Goal: Task Accomplishment & Management: Use online tool/utility

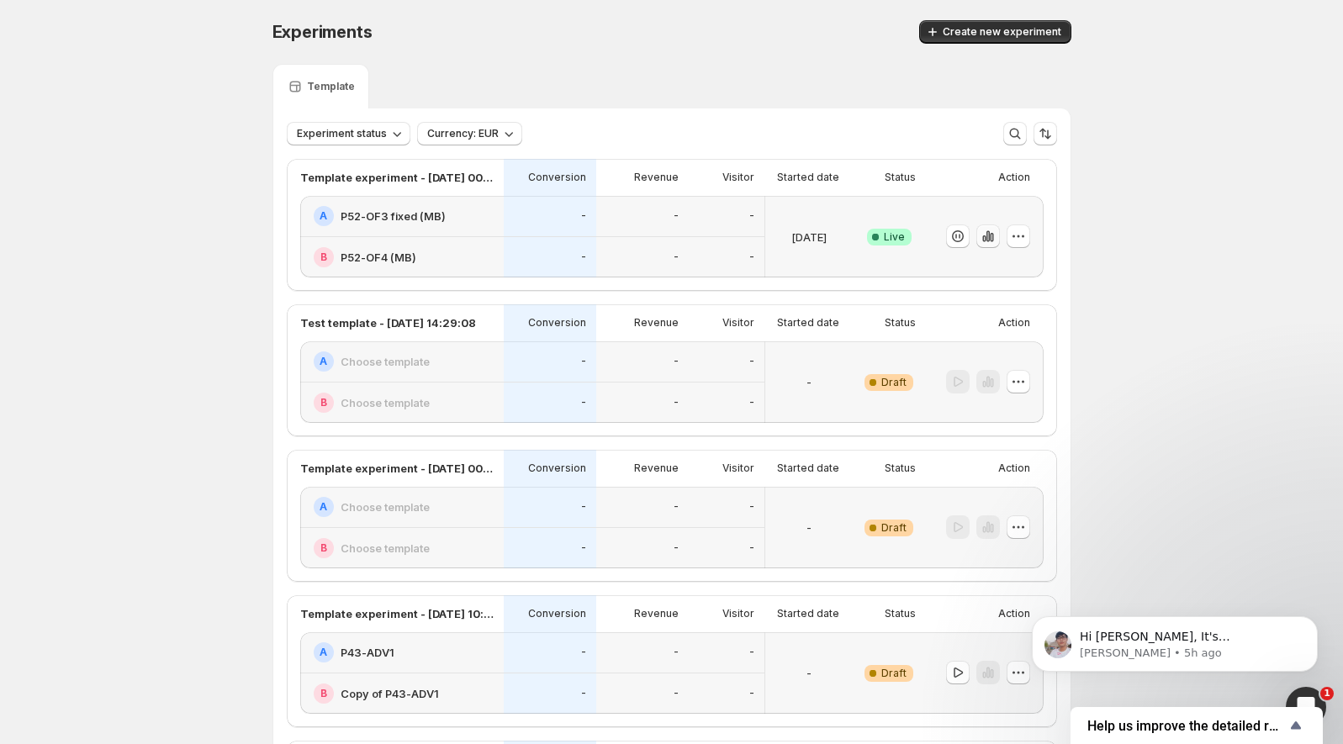
click at [984, 242] on icon "button" at bounding box center [987, 236] width 17 height 17
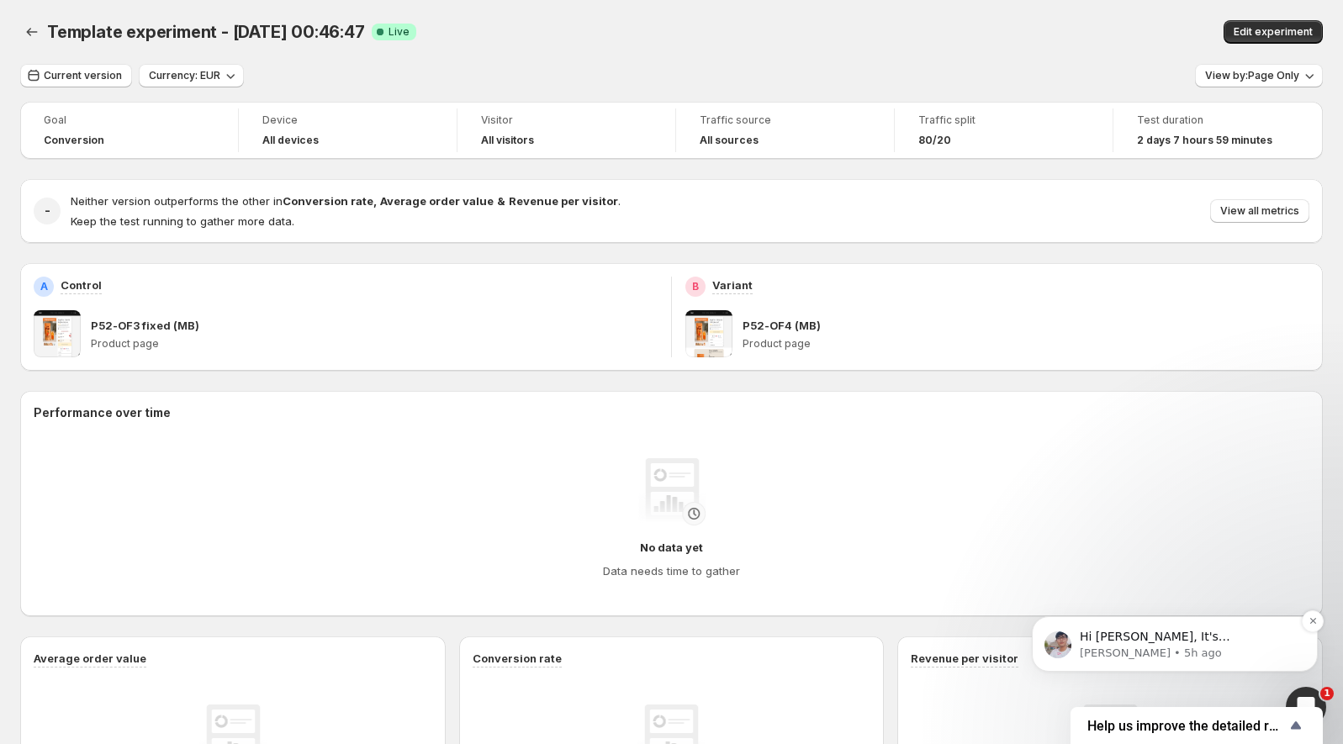
click at [1280, 632] on p "Hi [PERSON_NAME], It's [PERSON_NAME] again 😊 Just want to follow up since I hav…" at bounding box center [1187, 637] width 217 height 17
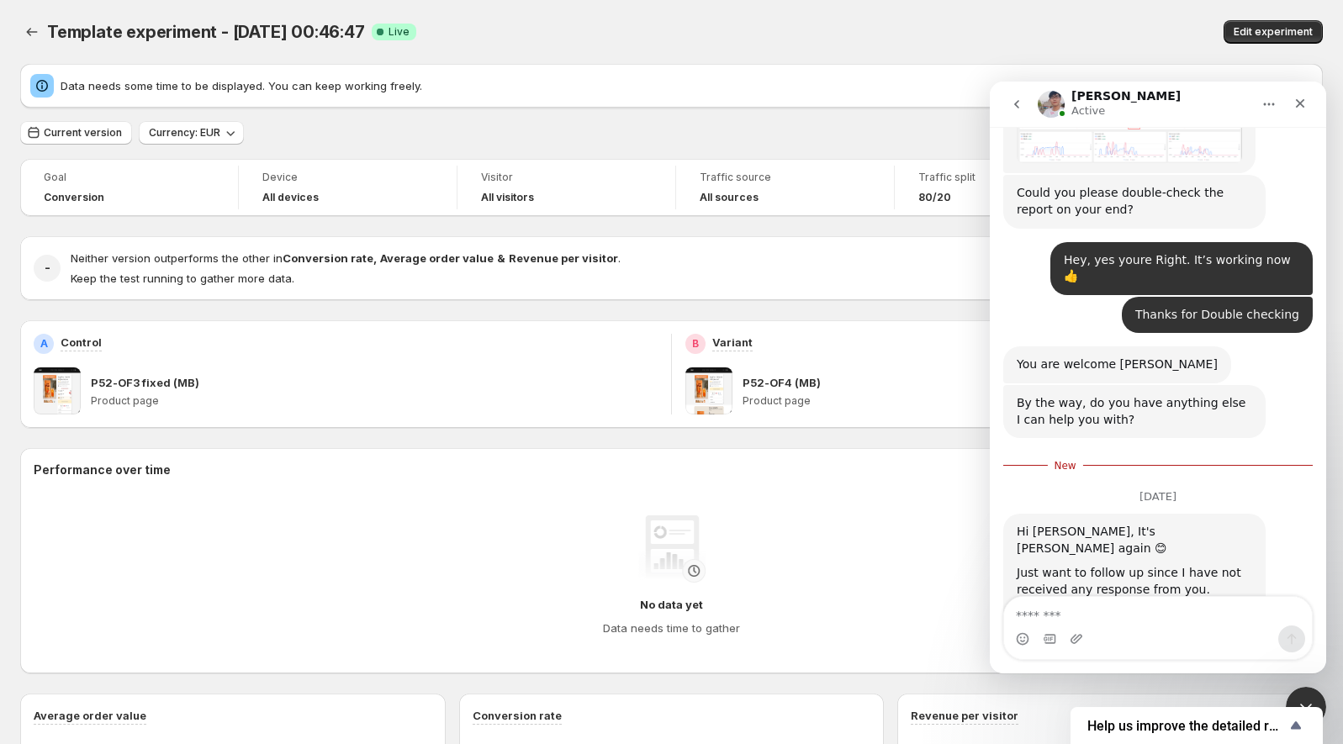
scroll to position [6476, 0]
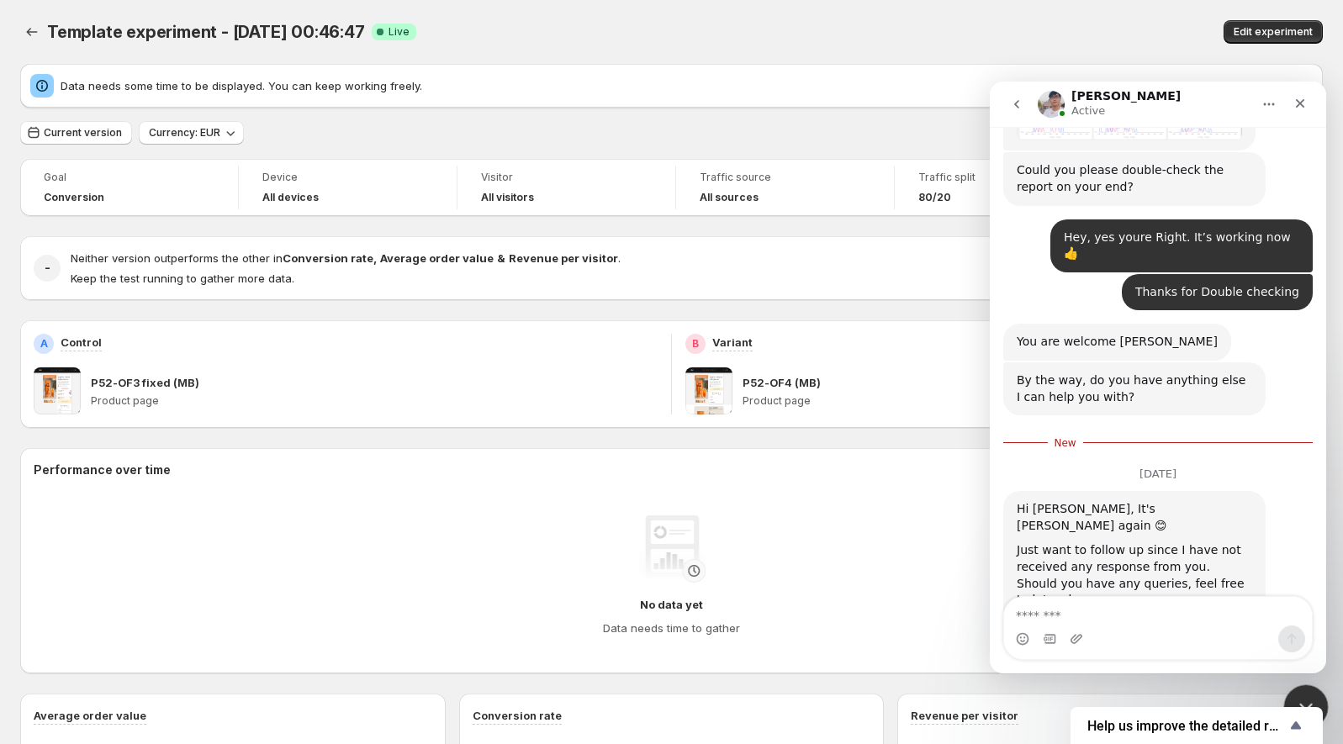
click at [1319, 696] on div "Close Intercom Messenger" at bounding box center [1303, 704] width 40 height 40
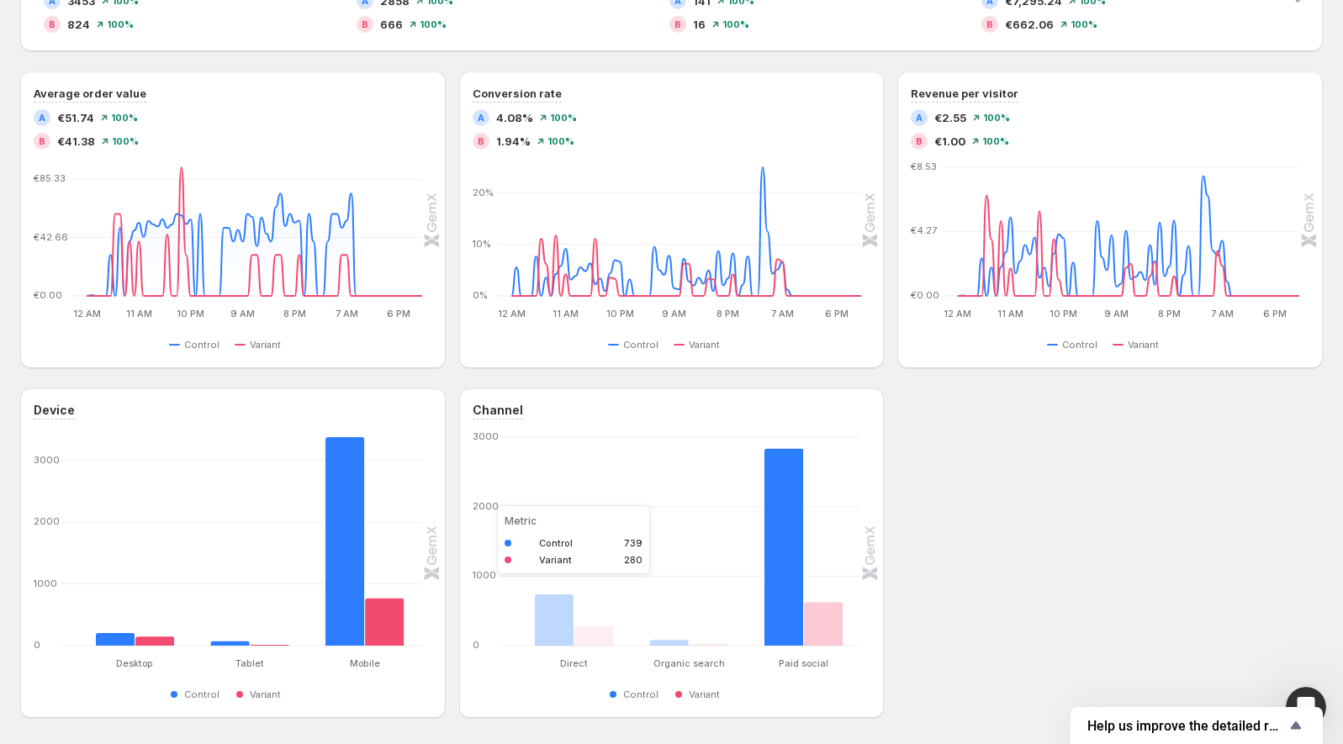
scroll to position [452, 0]
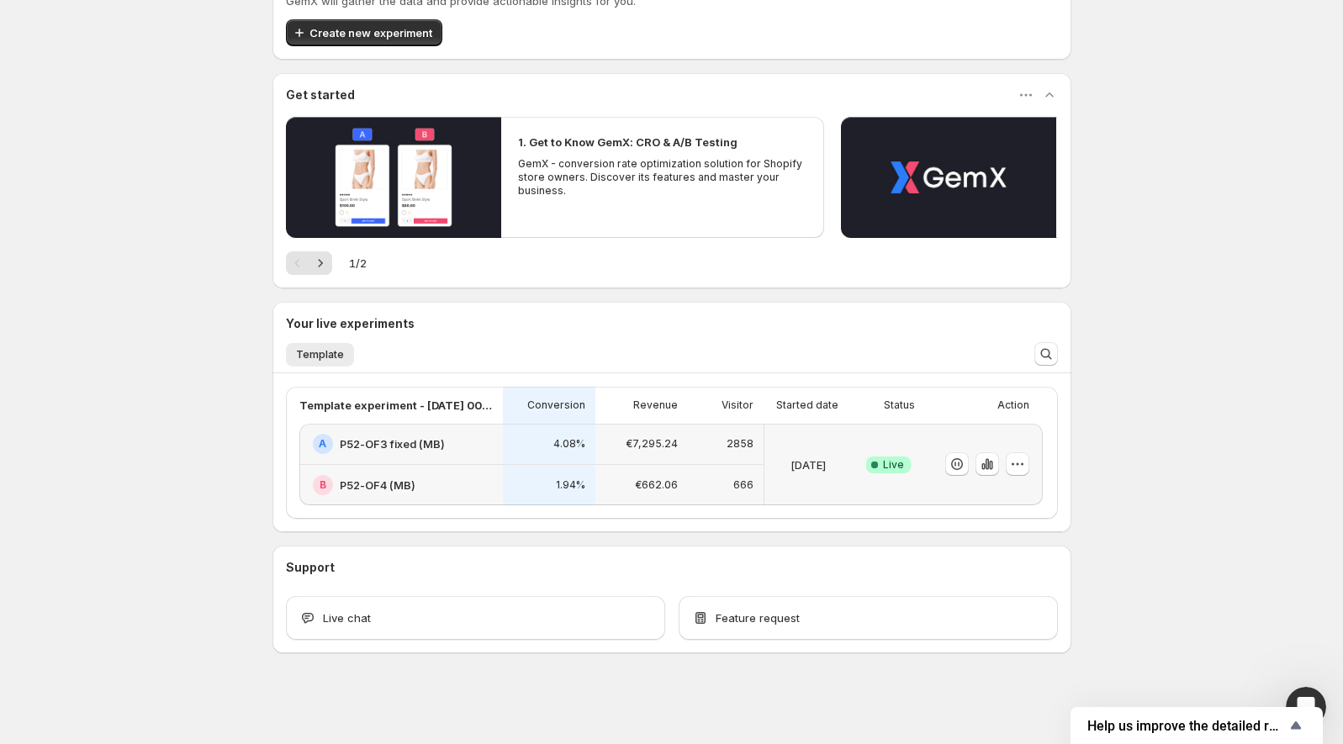
scroll to position [81, 0]
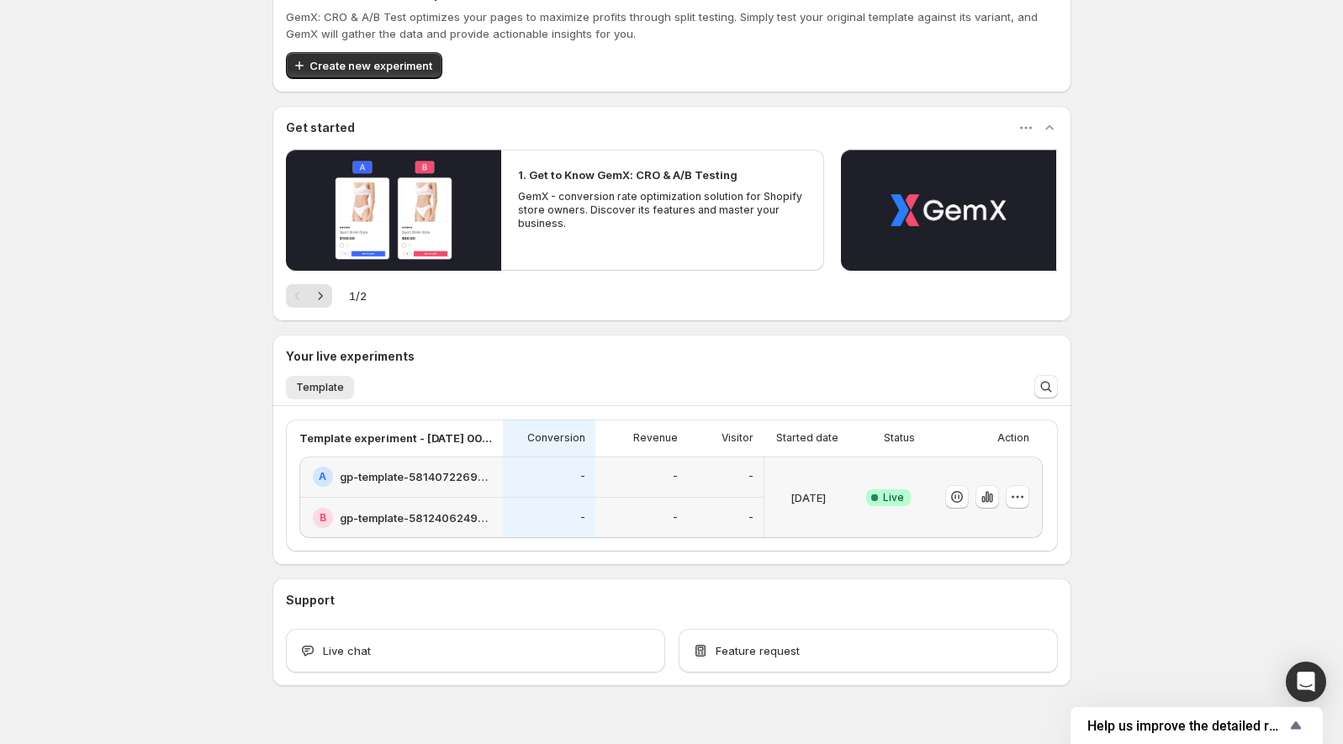
scroll to position [81, 0]
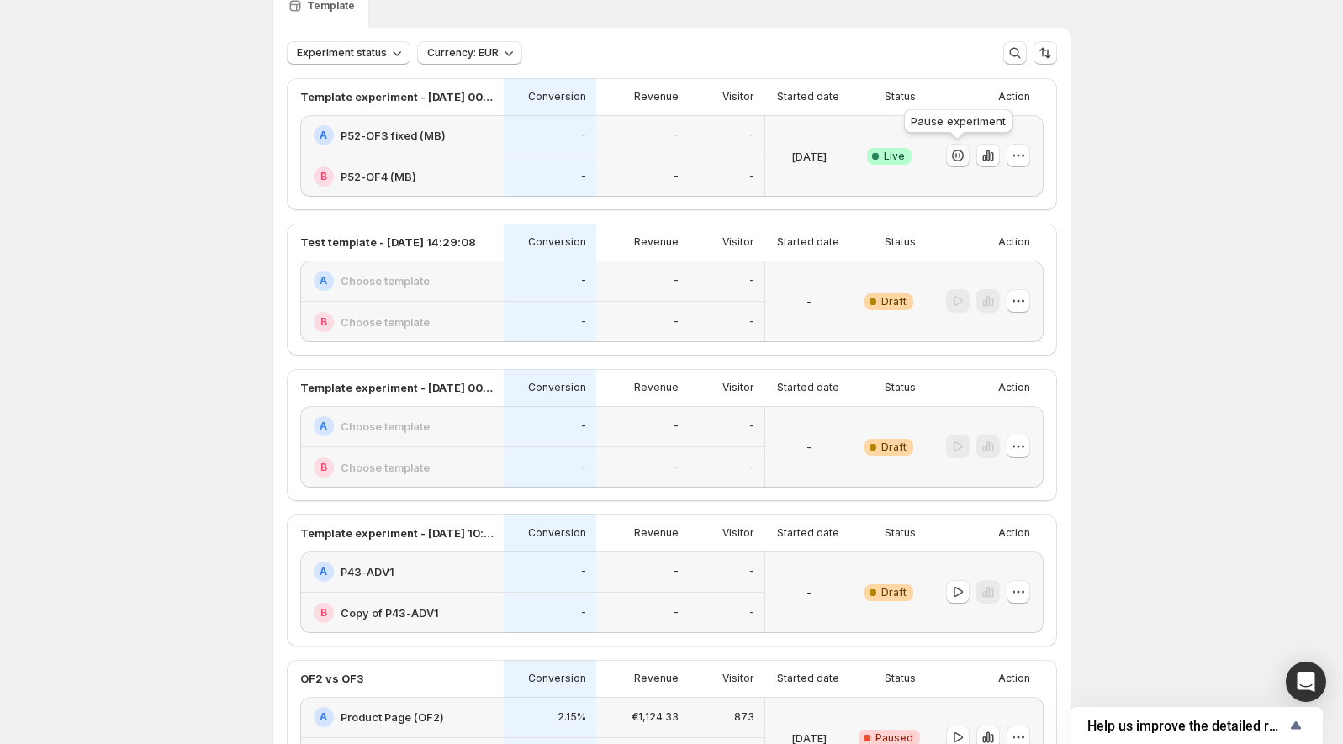
click at [963, 156] on icon "button" at bounding box center [957, 155] width 17 height 17
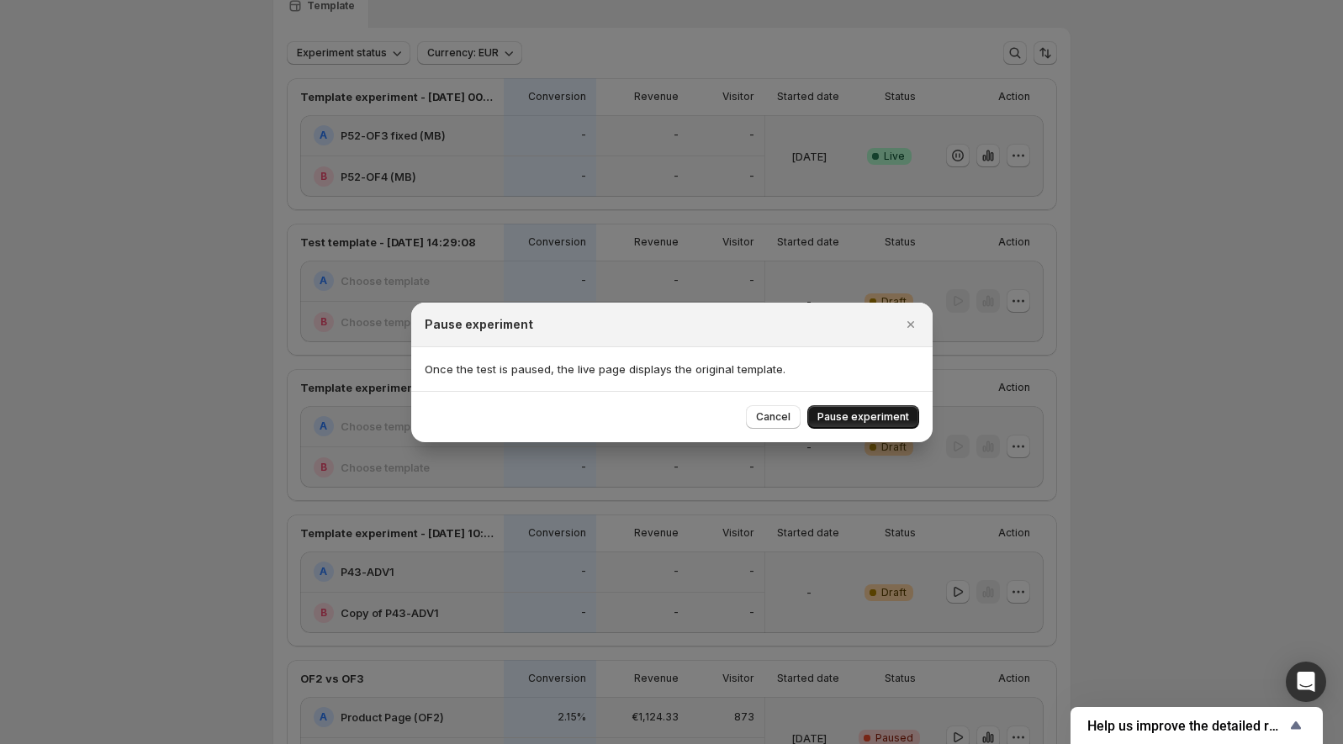
click at [836, 415] on span "Pause experiment" at bounding box center [863, 416] width 92 height 13
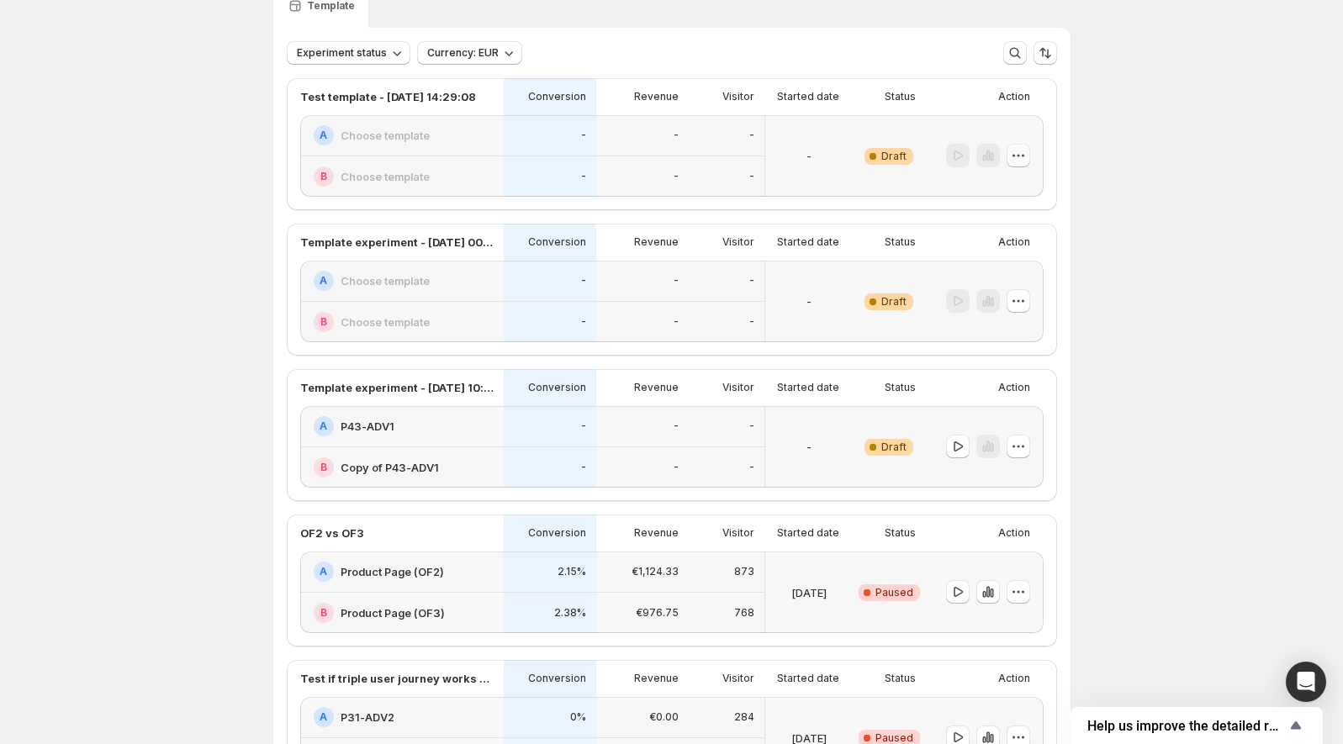
click at [1019, 153] on icon "button" at bounding box center [1018, 155] width 17 height 17
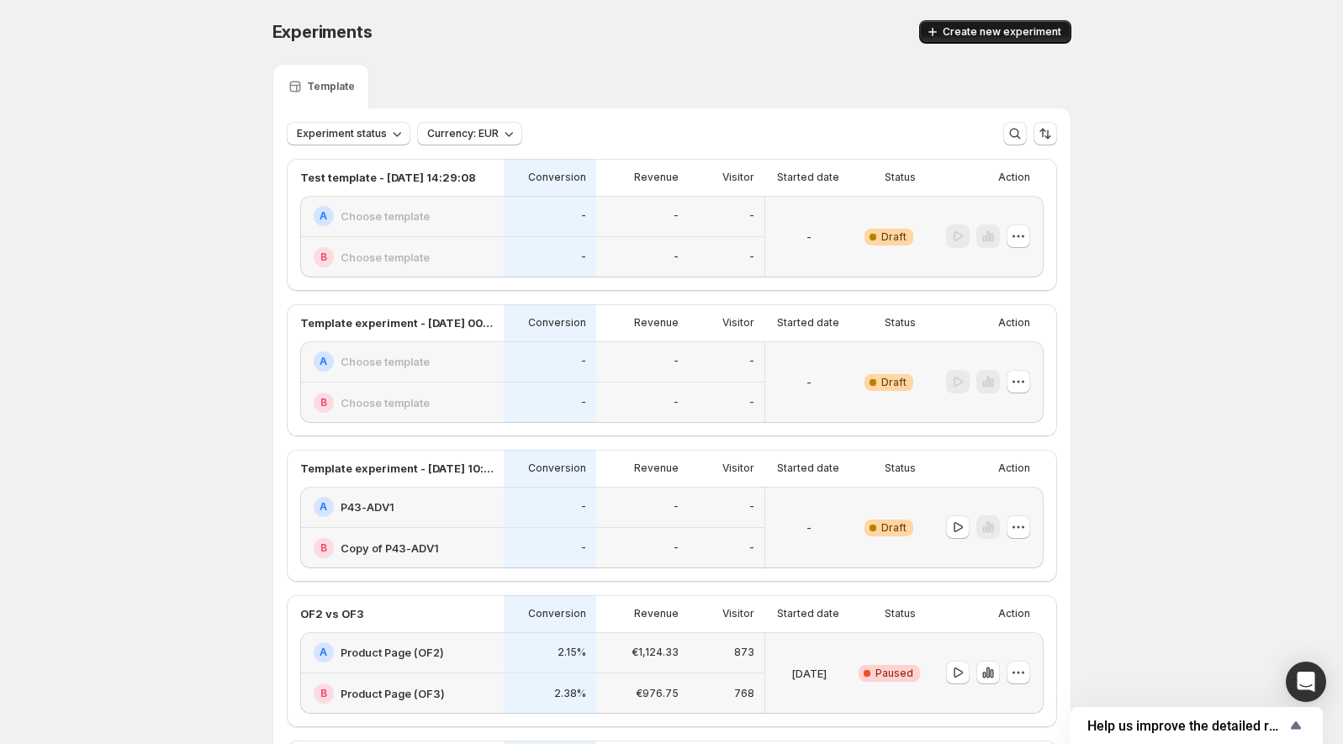
click at [931, 30] on icon "button" at bounding box center [932, 32] width 17 height 17
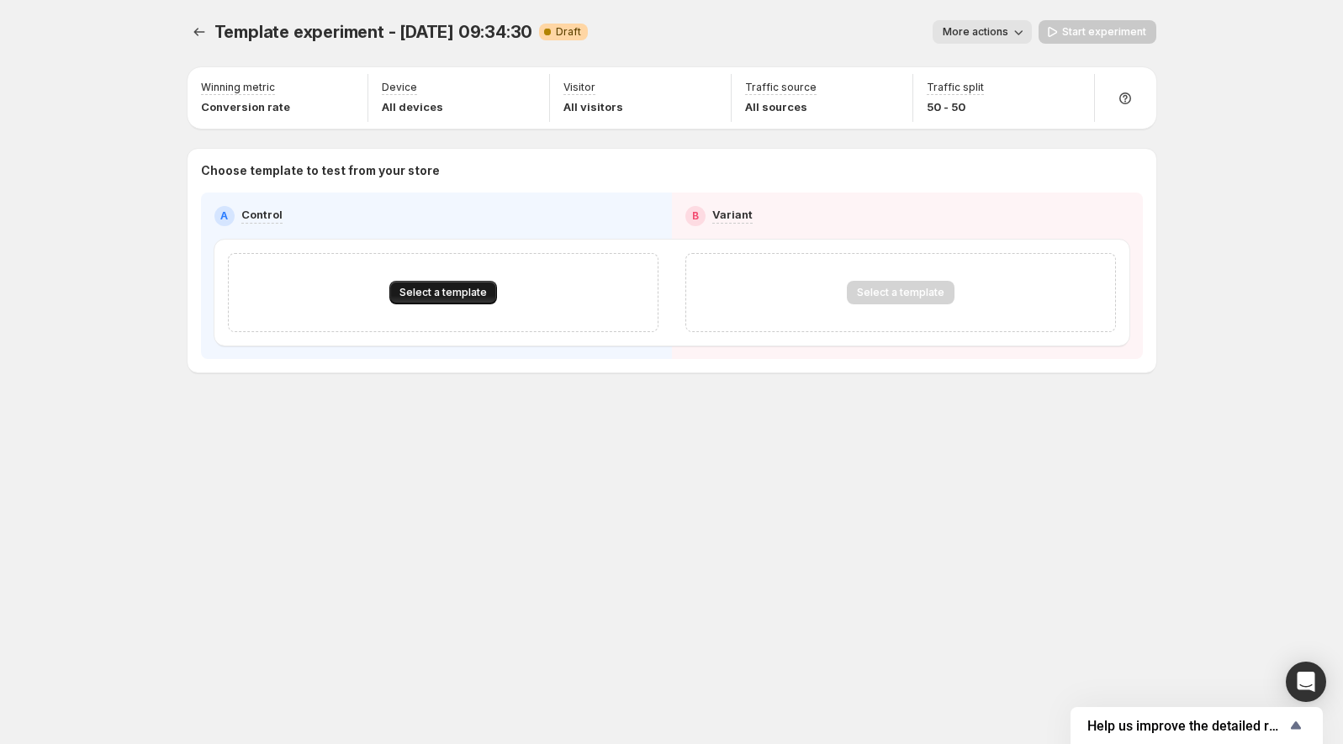
click at [431, 288] on span "Select a template" at bounding box center [442, 292] width 87 height 13
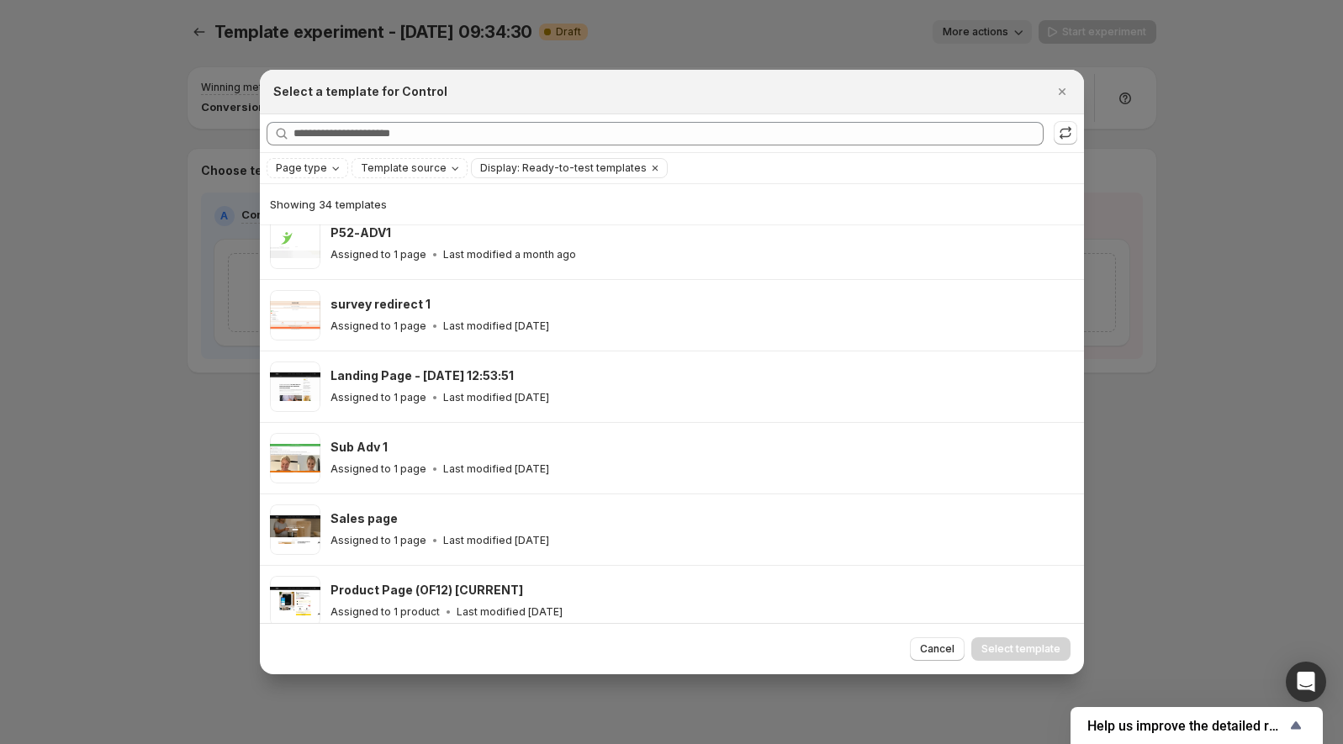
scroll to position [795, 0]
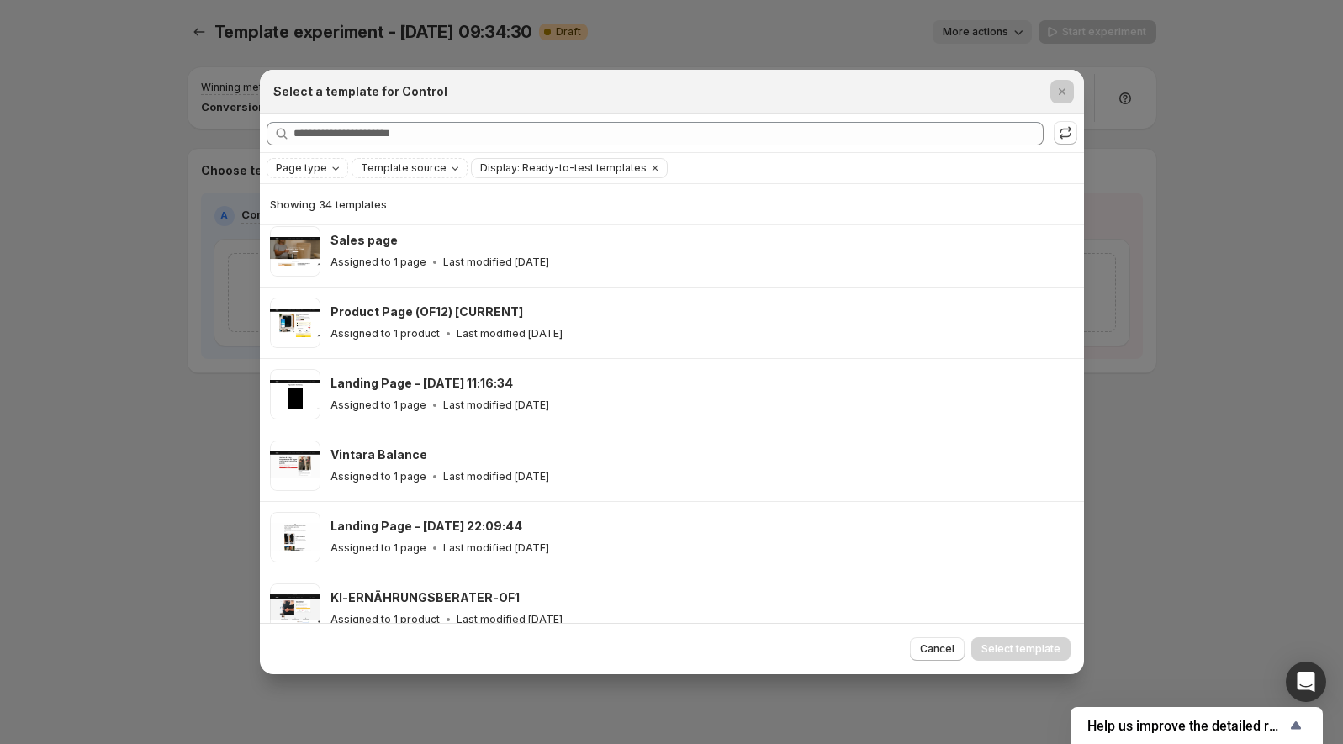
click at [1142, 468] on div at bounding box center [671, 372] width 1343 height 744
